Goal: Task Accomplishment & Management: Understand process/instructions

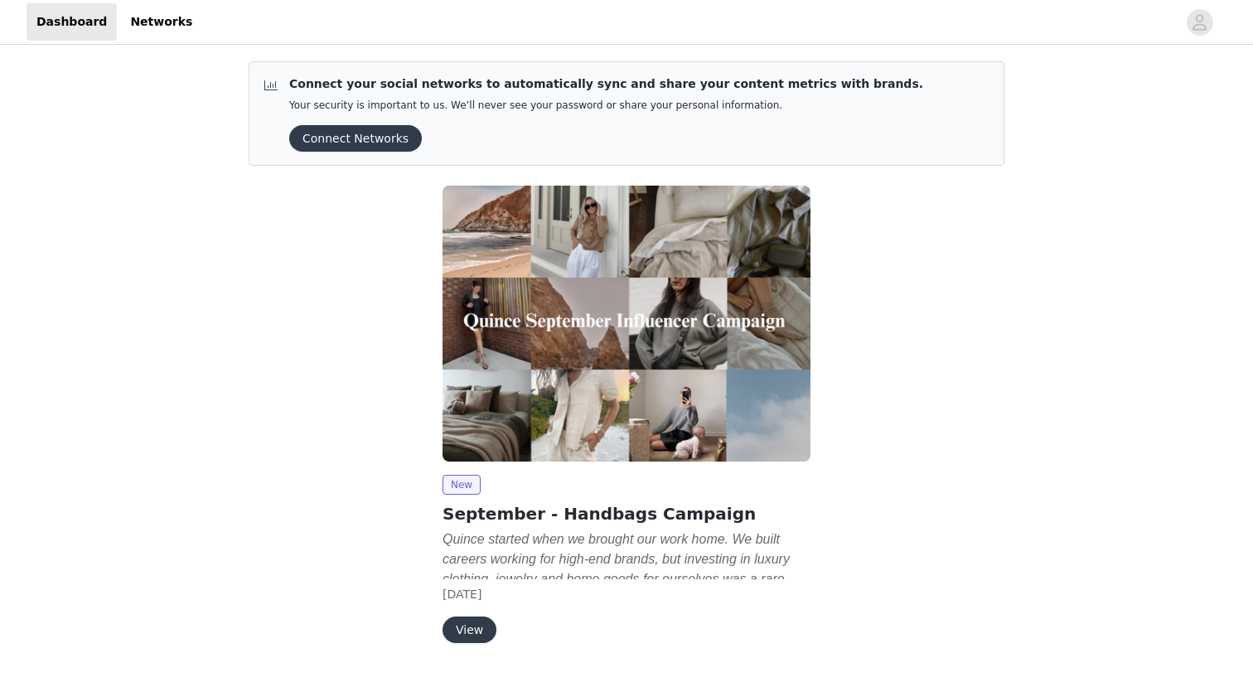
scroll to position [45, 0]
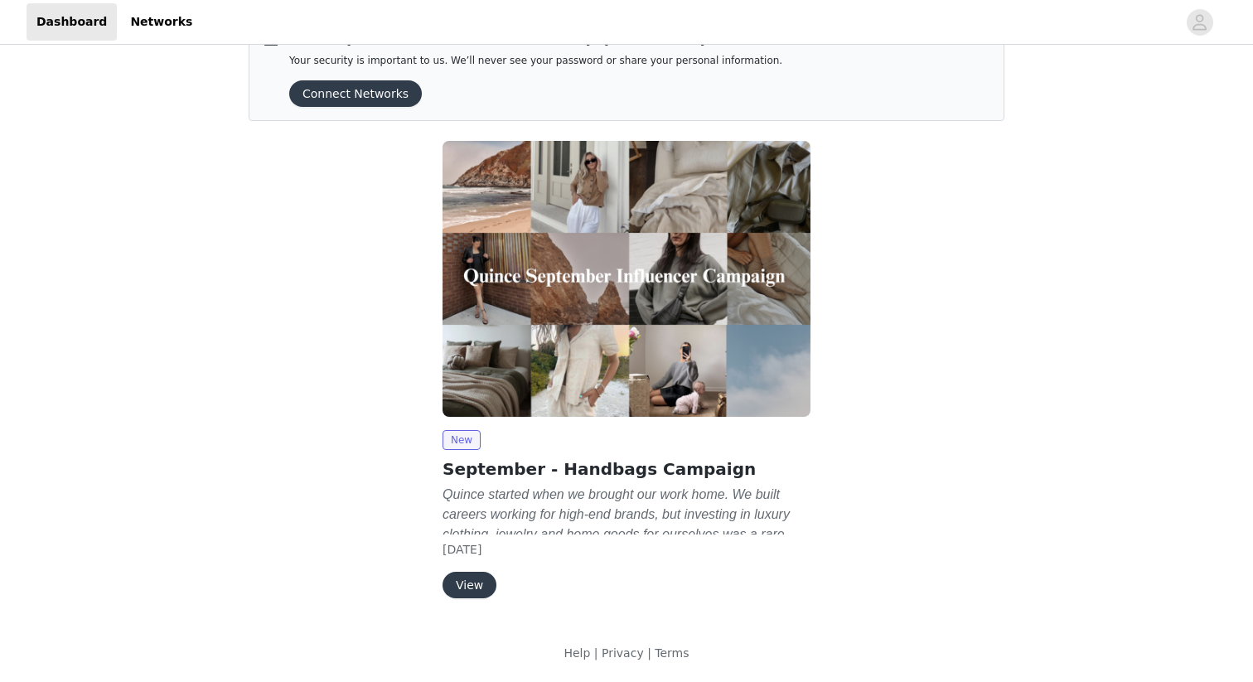
click at [501, 514] on em "Quince started when we brought our work home. We built careers working for high…" at bounding box center [619, 544] width 353 height 114
click at [482, 565] on div "New September - Handbags Campaign Quince started when we brought our work home.…" at bounding box center [627, 514] width 368 height 168
click at [481, 578] on button "View" at bounding box center [470, 585] width 54 height 27
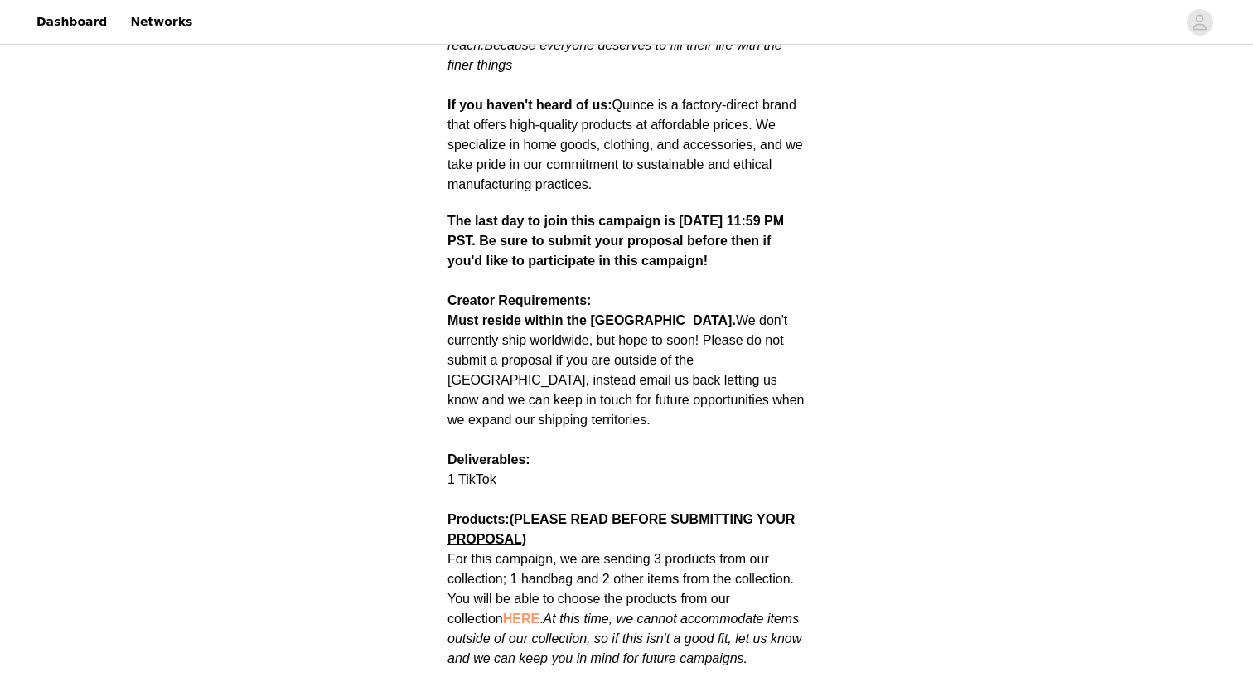
scroll to position [645, 0]
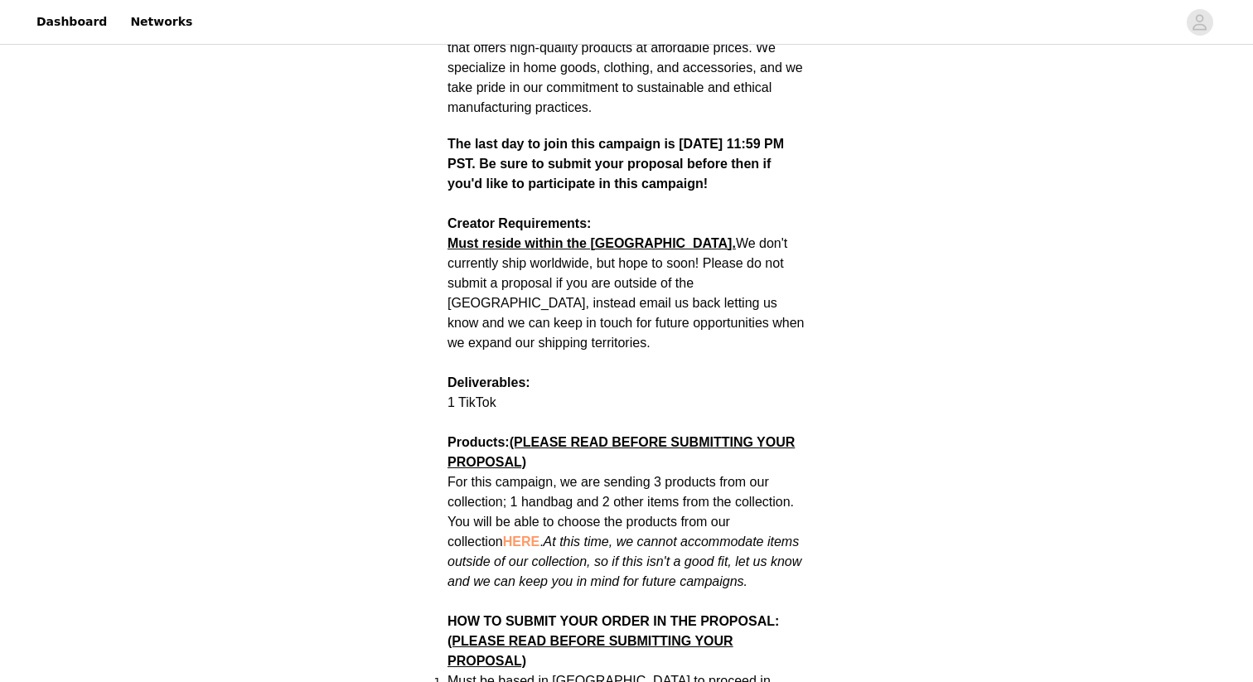
click at [503, 535] on span "HERE" at bounding box center [521, 542] width 36 height 14
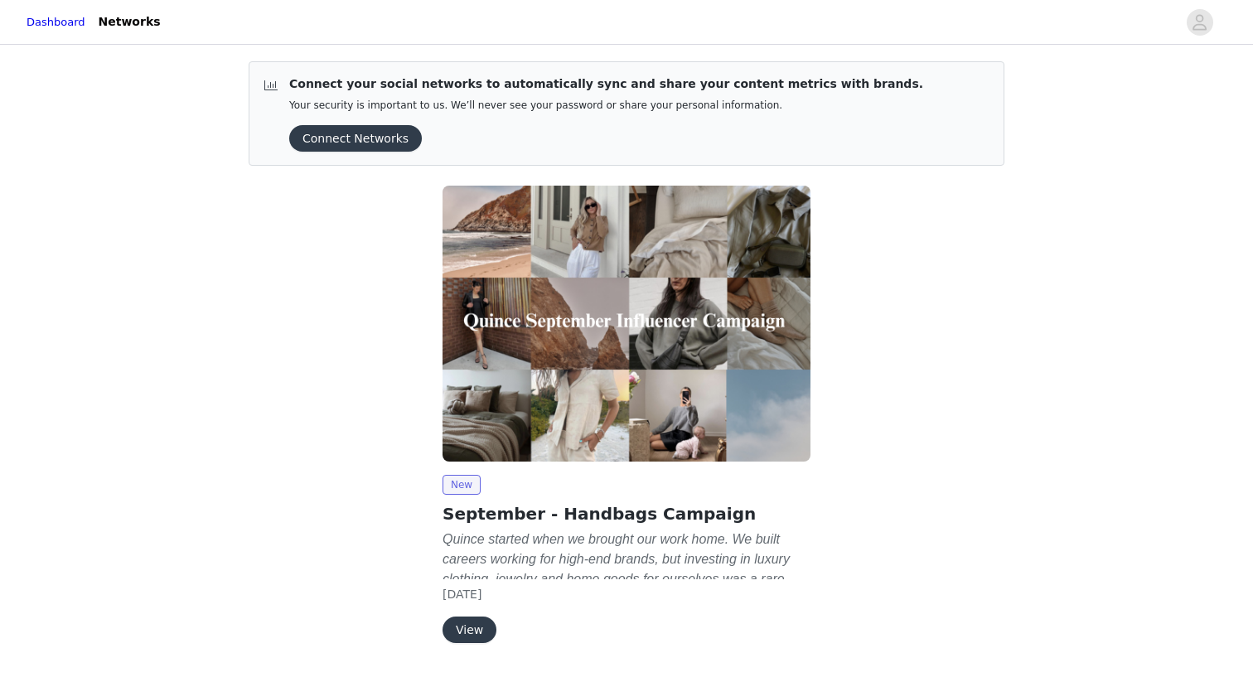
click at [468, 636] on button "View" at bounding box center [470, 630] width 54 height 27
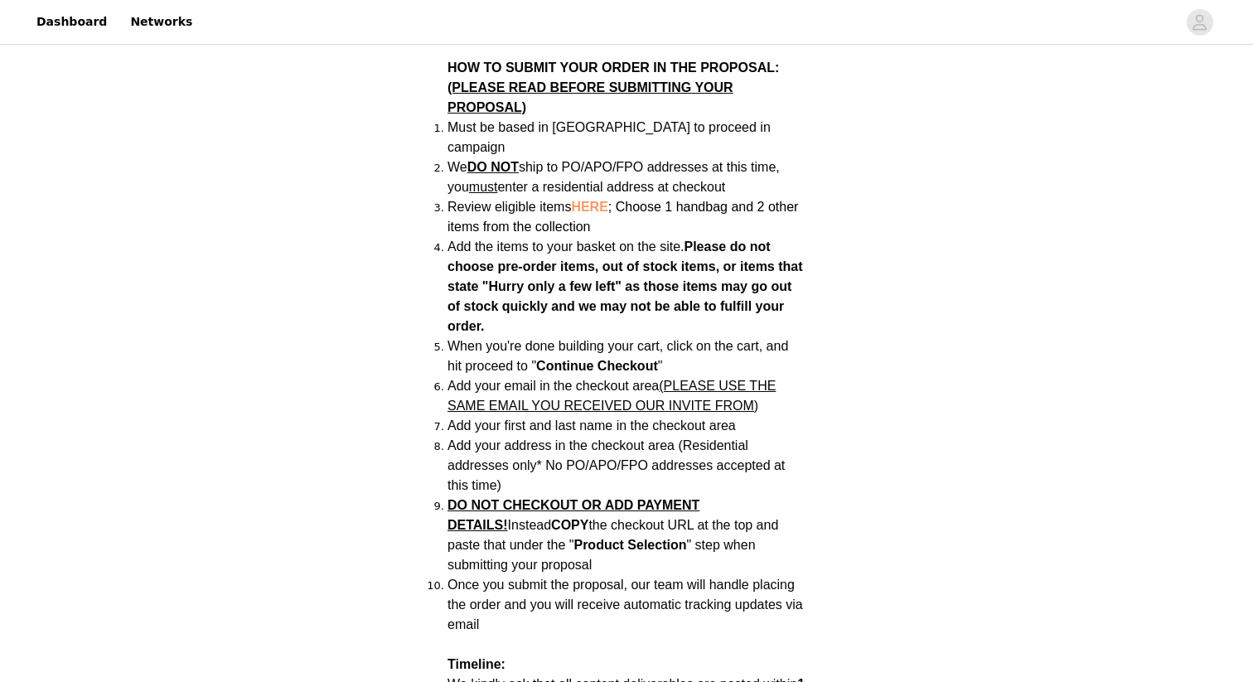
scroll to position [1171, 0]
